Goal: Check status: Check status

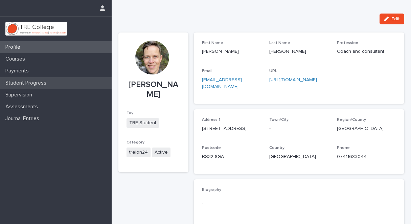
click at [46, 82] on p "Student Progress" at bounding box center [27, 83] width 49 height 6
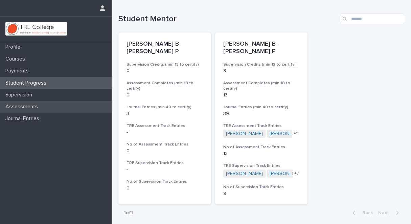
click at [36, 106] on p "Assessments" at bounding box center [23, 107] width 41 height 6
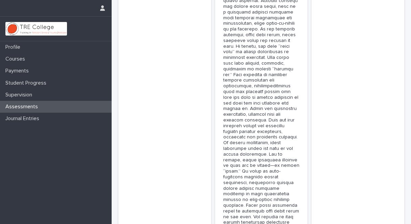
scroll to position [3725, 0]
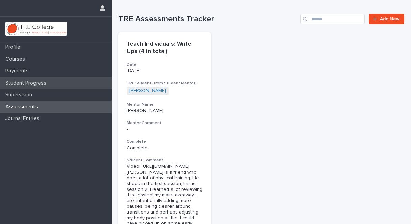
click at [41, 83] on p "Student Progress" at bounding box center [27, 83] width 49 height 6
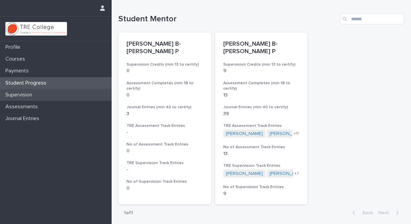
click at [36, 94] on p "Supervision" at bounding box center [20, 95] width 35 height 6
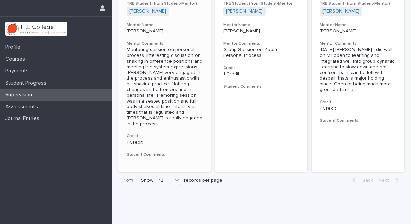
scroll to position [460, 0]
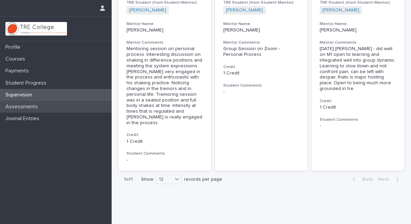
click at [39, 107] on p "Assessments" at bounding box center [23, 107] width 41 height 6
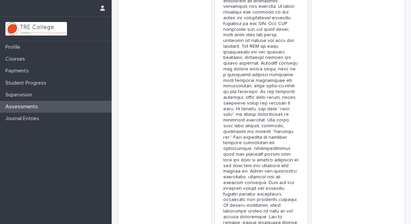
scroll to position [3725, 0]
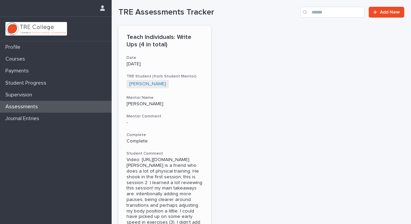
scroll to position [8, 0]
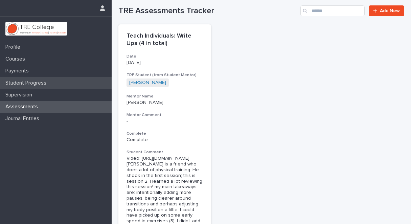
click at [48, 82] on p "Student Progress" at bounding box center [27, 83] width 49 height 6
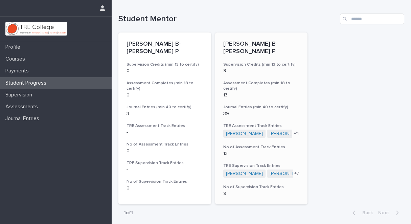
click at [224, 111] on p "39" at bounding box center [261, 114] width 77 height 6
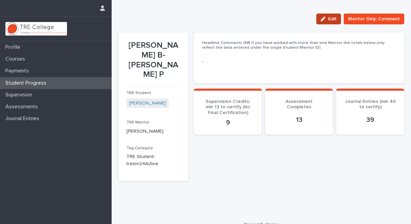
click at [335, 17] on span "Edit" at bounding box center [332, 19] width 8 height 5
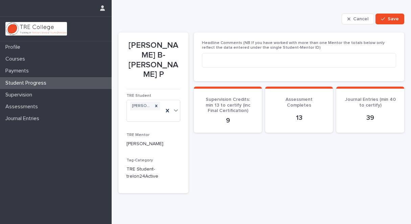
click at [373, 120] on p "39" at bounding box center [371, 118] width 52 height 8
click at [176, 107] on icon at bounding box center [176, 110] width 7 height 7
click at [392, 17] on span "Save" at bounding box center [393, 19] width 11 height 5
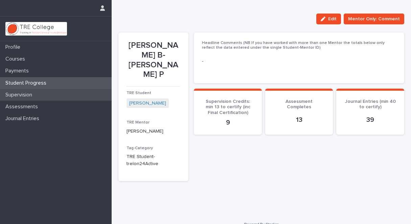
click at [45, 94] on div "Supervision" at bounding box center [56, 95] width 112 height 12
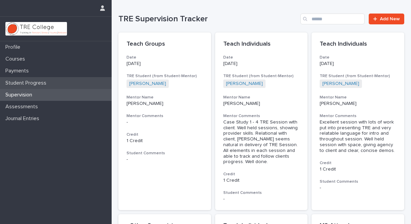
click at [39, 81] on p "Student Progress" at bounding box center [27, 83] width 49 height 6
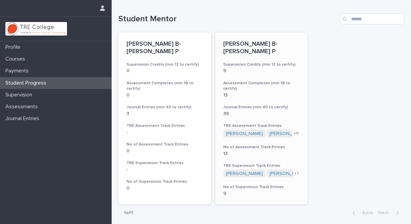
click at [256, 105] on h3 "Journal Entries (min 40 to certify)" at bounding box center [261, 107] width 77 height 5
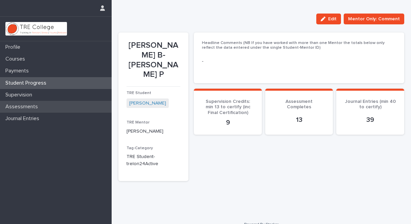
click at [46, 108] on div "Assessments" at bounding box center [56, 107] width 112 height 12
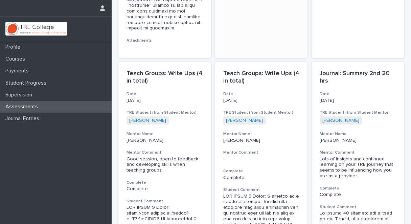
scroll to position [984, 0]
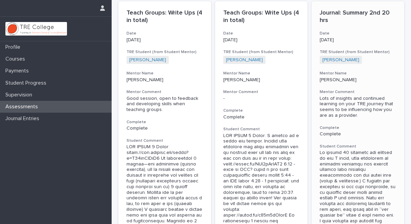
click at [327, 131] on p "Complete" at bounding box center [358, 134] width 77 height 6
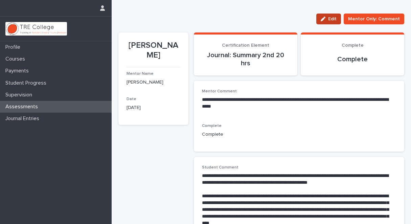
click at [330, 18] on span "Edit" at bounding box center [332, 19] width 8 height 5
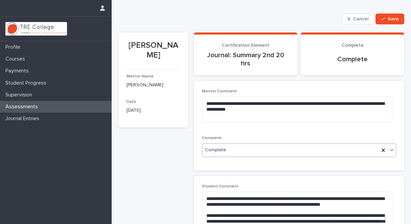
click at [389, 149] on icon at bounding box center [392, 150] width 7 height 7
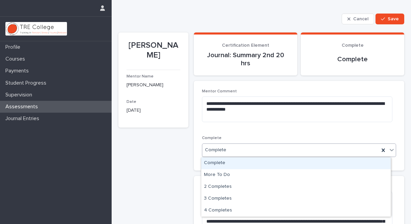
click at [222, 163] on div "Complete" at bounding box center [296, 163] width 190 height 12
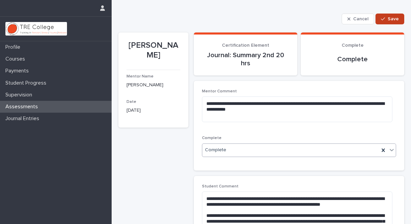
click at [389, 19] on span "Save" at bounding box center [393, 19] width 11 height 5
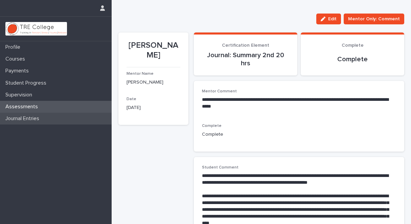
click at [41, 119] on p "Journal Entries" at bounding box center [24, 118] width 42 height 6
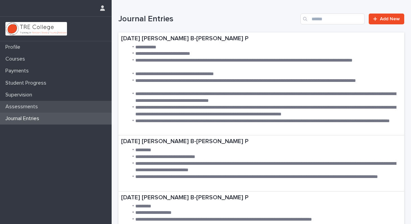
click at [33, 107] on p "Assessments" at bounding box center [23, 107] width 41 height 6
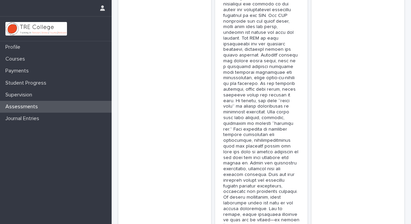
scroll to position [3725, 0]
